Goal: Task Accomplishment & Management: Use online tool/utility

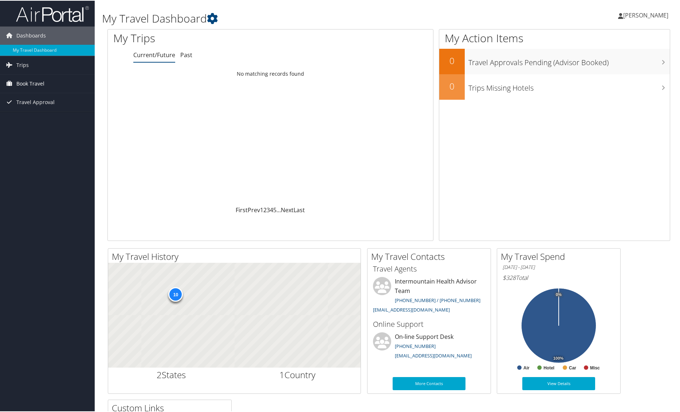
click at [26, 84] on span "Book Travel" at bounding box center [30, 83] width 28 height 18
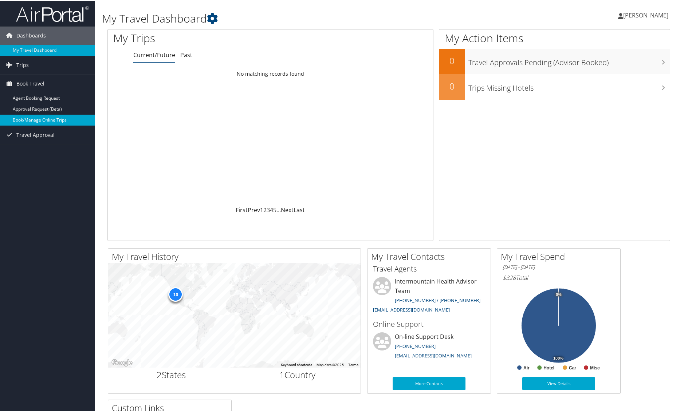
click at [24, 119] on link "Book/Manage Online Trips" at bounding box center [47, 119] width 95 height 11
